Goal: Task Accomplishment & Management: Complete application form

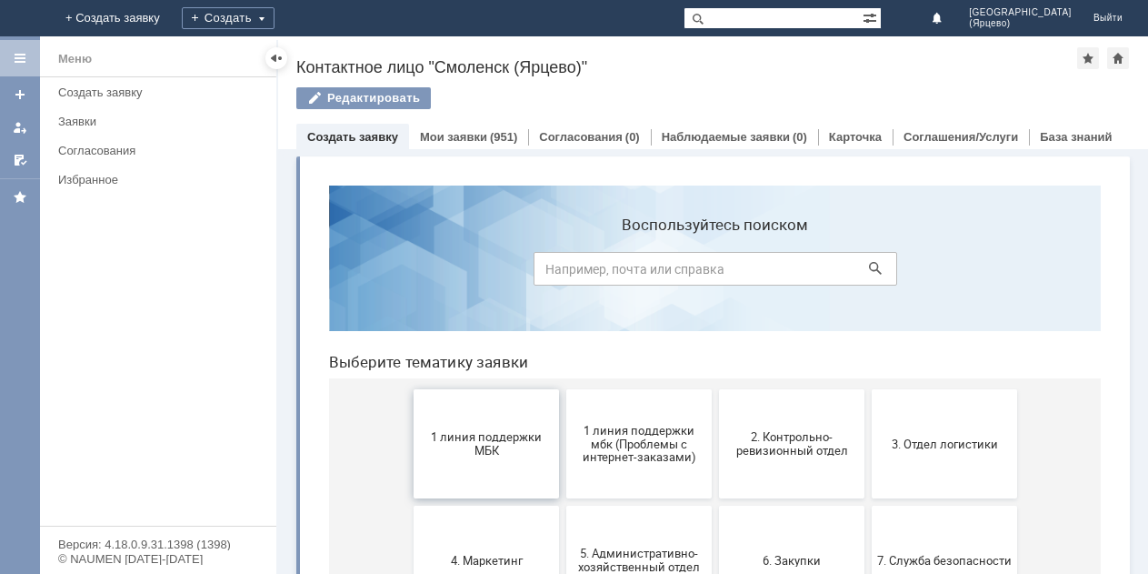
click at [485, 422] on button "1 линия поддержки МБК" at bounding box center [486, 443] width 145 height 109
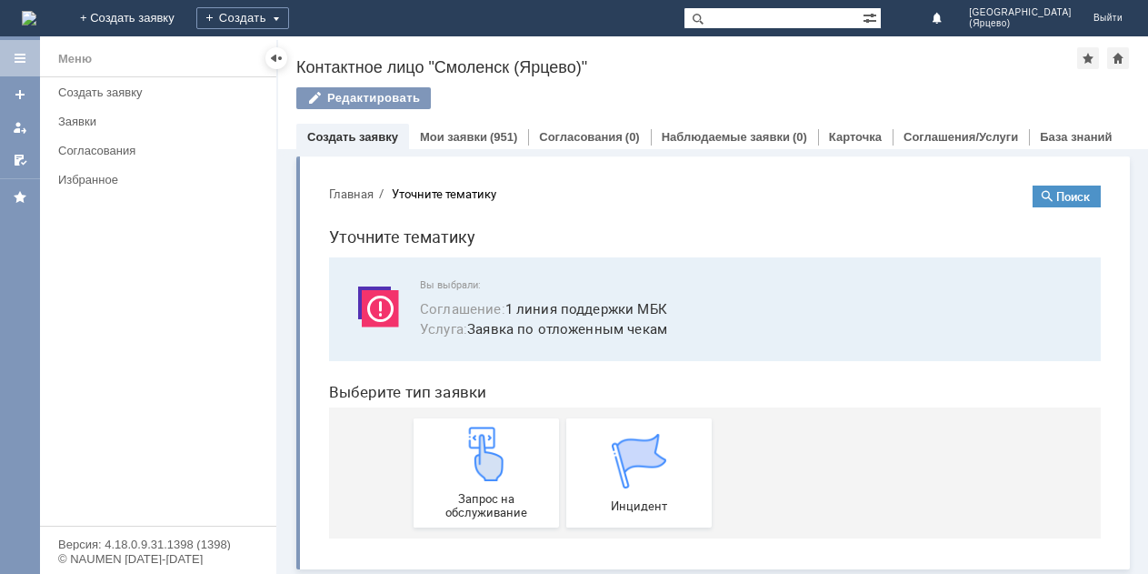
click at [486, 422] on link "Запрос на обслуживание" at bounding box center [486, 472] width 145 height 109
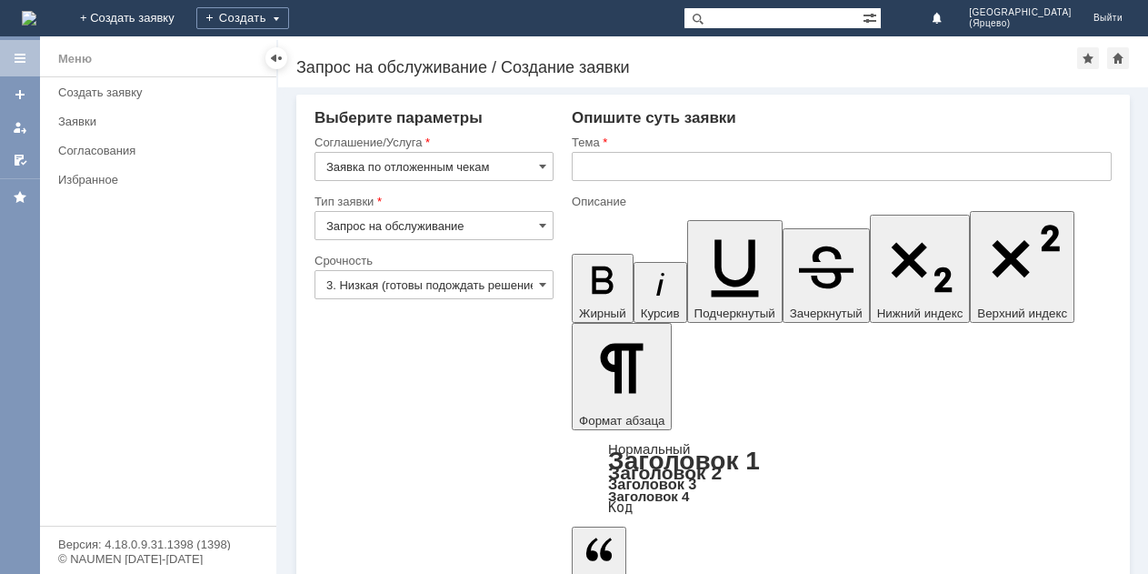
click at [460, 283] on input "3. Низкая (готовы подождать решение)" at bounding box center [433, 284] width 239 height 29
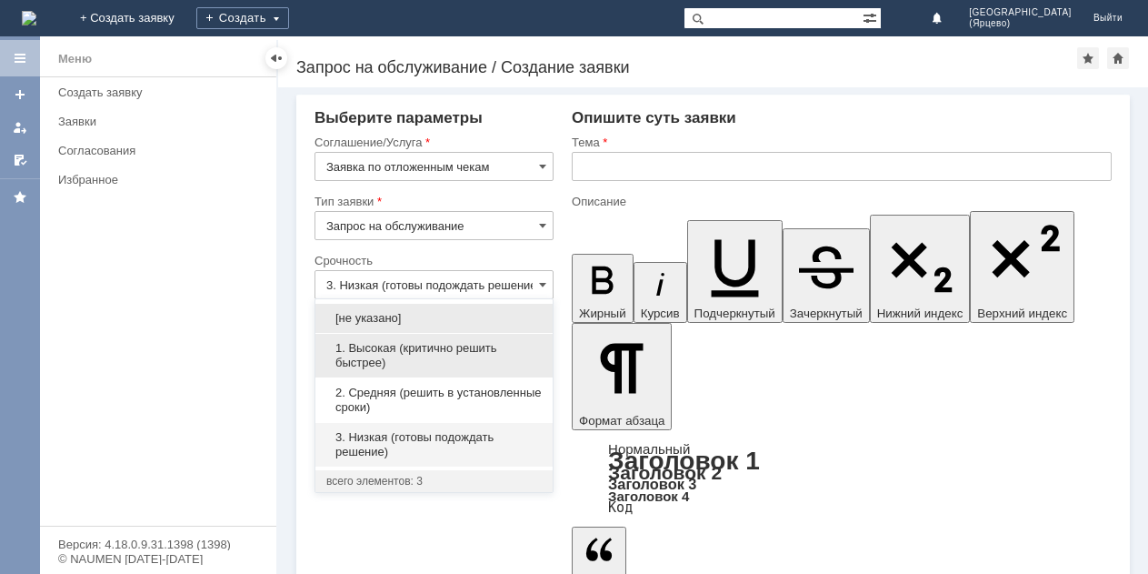
click at [444, 358] on span "1. Высокая (критично решить быстрее)" at bounding box center [433, 355] width 215 height 29
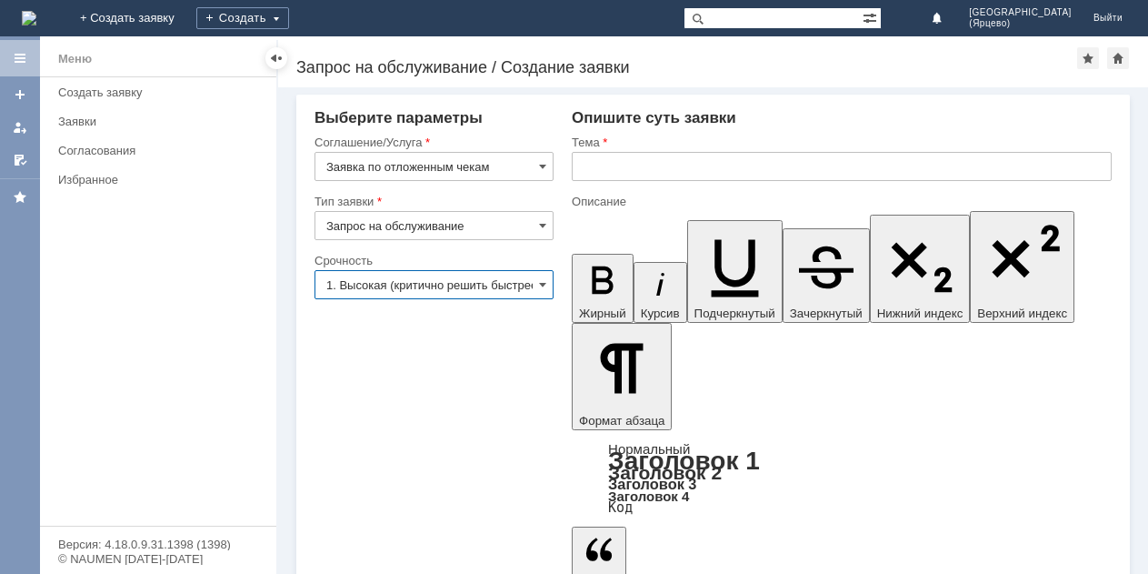
type input "1. Высокая (критично решить быстрее)"
click at [645, 174] on input "text" at bounding box center [842, 166] width 540 height 29
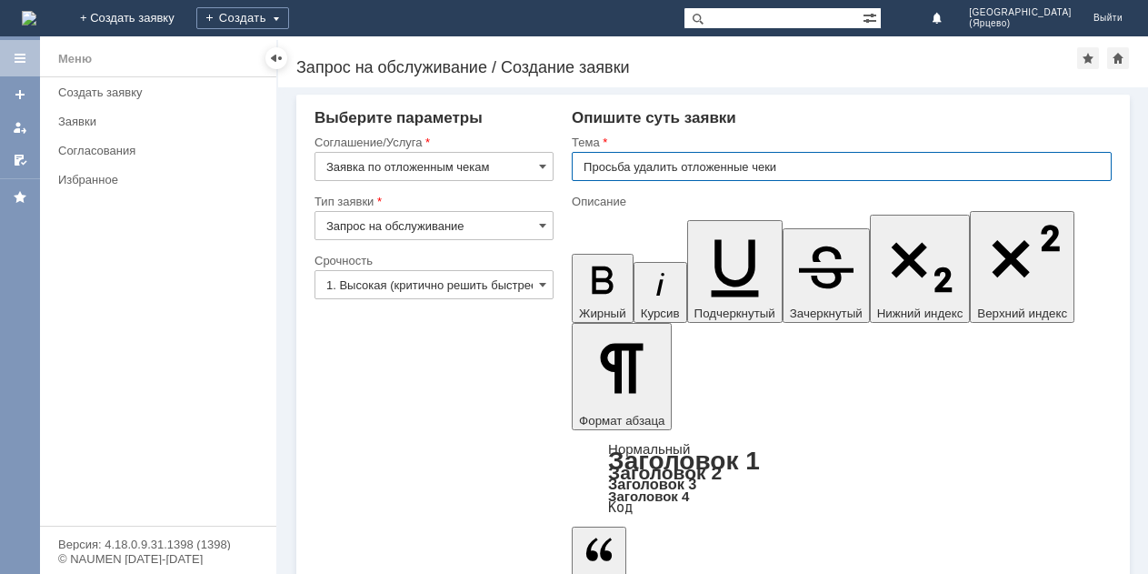
type input "Просьба удалить отложенные чеки"
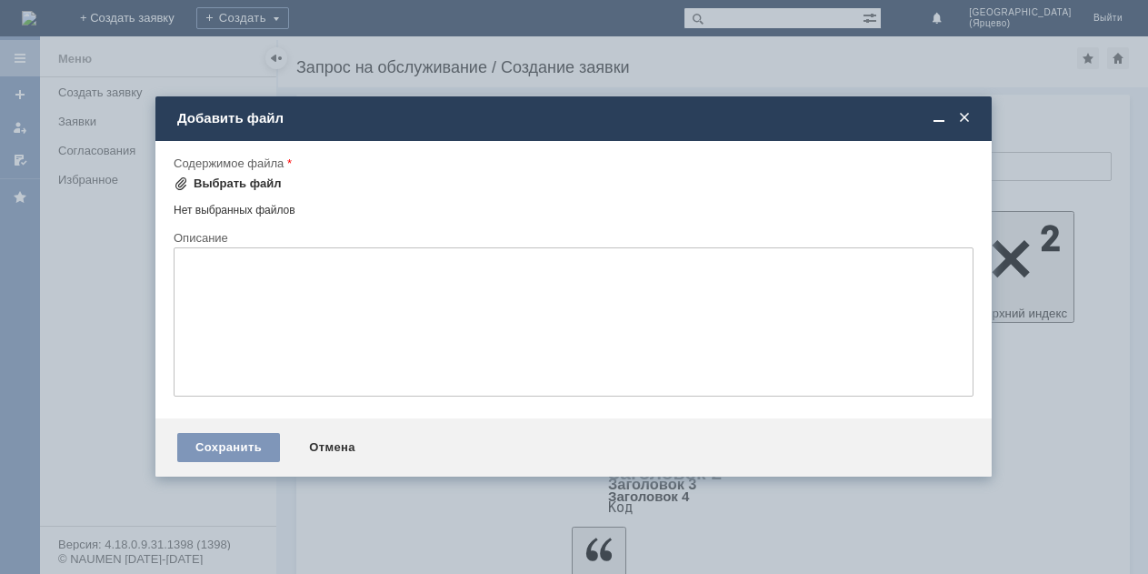
click at [234, 182] on div "Выбрать файл" at bounding box center [238, 183] width 88 height 15
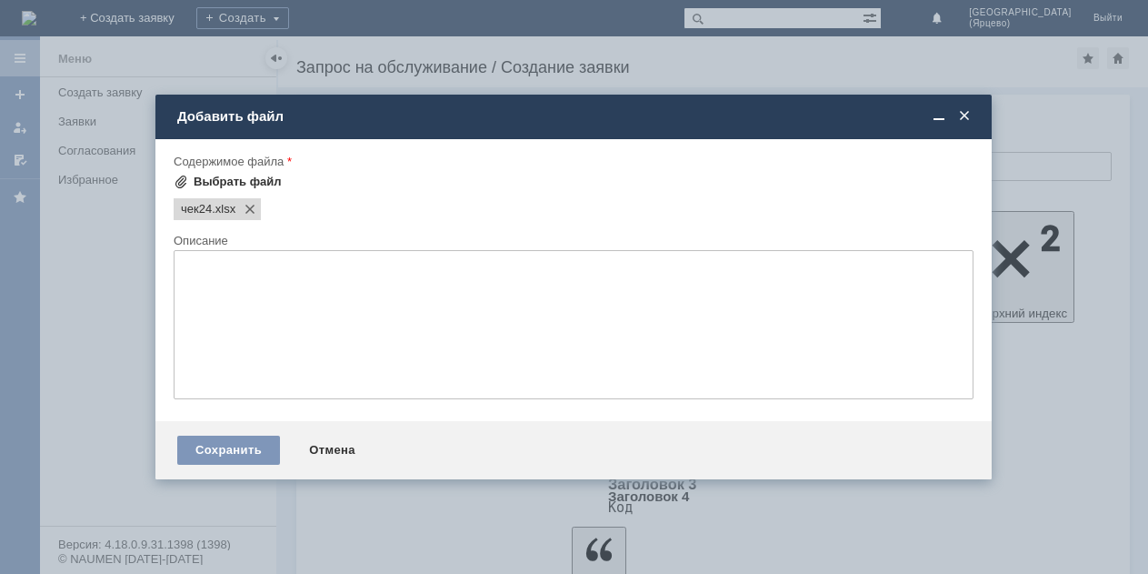
click at [257, 185] on div "Выбрать файл" at bounding box center [238, 182] width 88 height 15
click at [199, 177] on div "Выбрать файл" at bounding box center [238, 182] width 88 height 15
click at [204, 177] on div "Выбрать файл" at bounding box center [238, 182] width 88 height 15
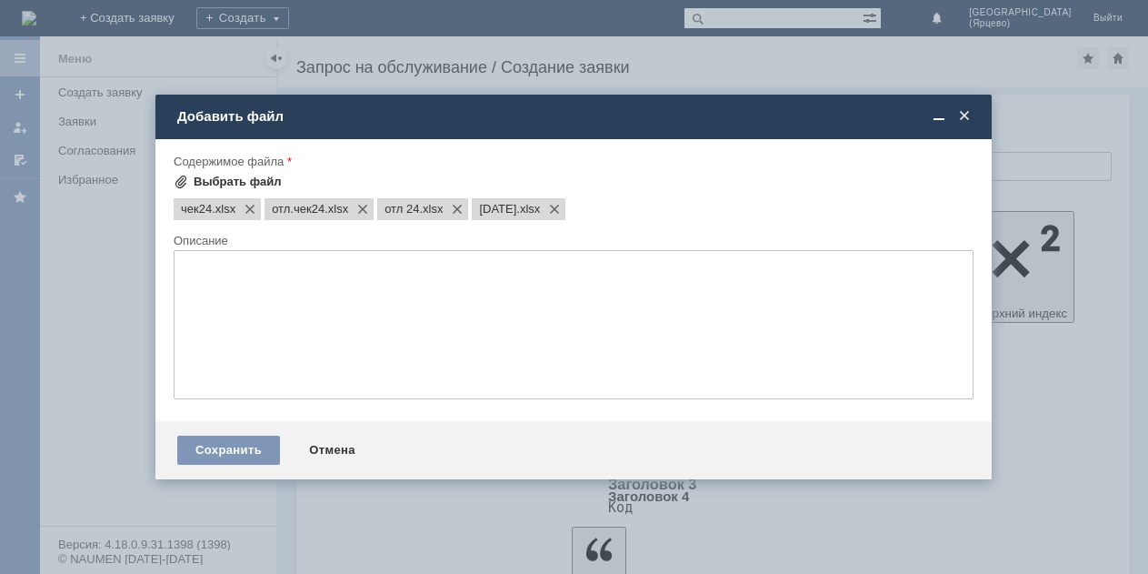
click at [213, 184] on div "Выбрать файл" at bounding box center [238, 182] width 88 height 15
click at [208, 183] on div "Выбрать файл" at bounding box center [238, 182] width 88 height 15
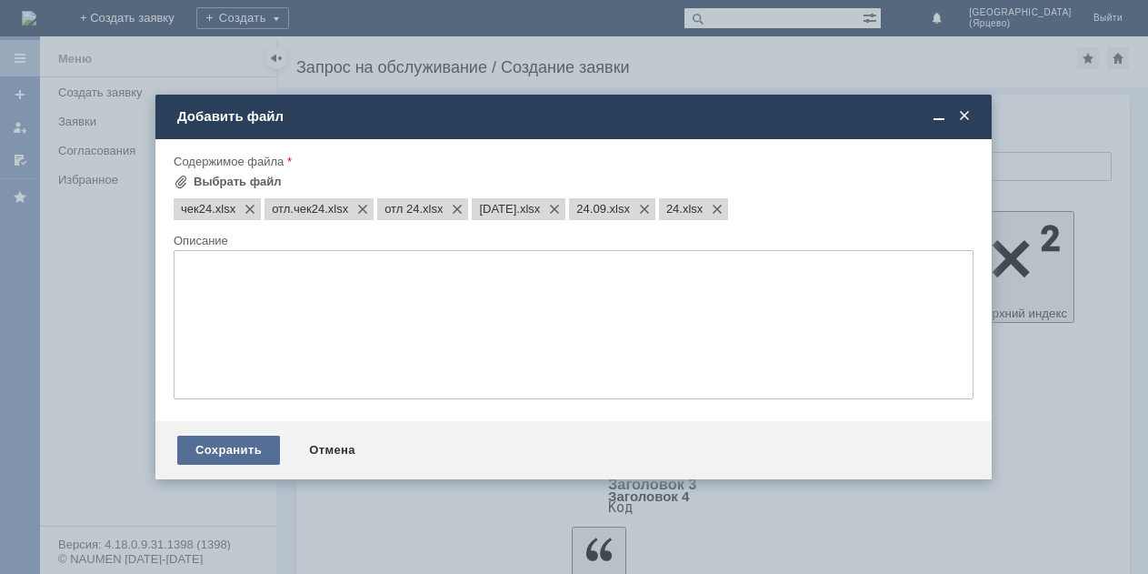
click at [218, 445] on div "Сохранить" at bounding box center [228, 449] width 103 height 29
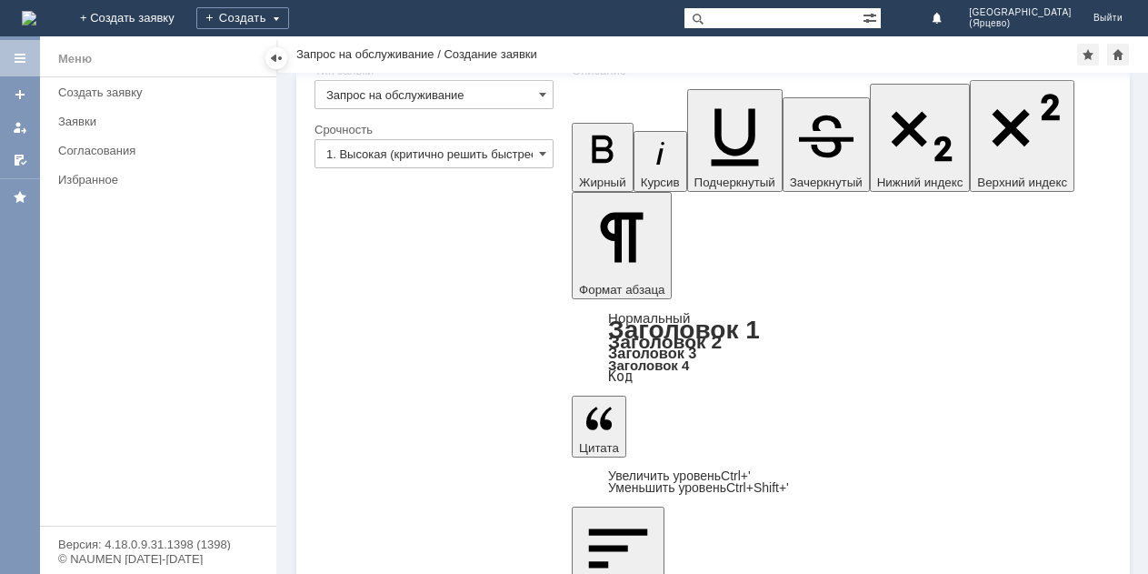
scroll to position [113, 0]
